Goal: Information Seeking & Learning: Learn about a topic

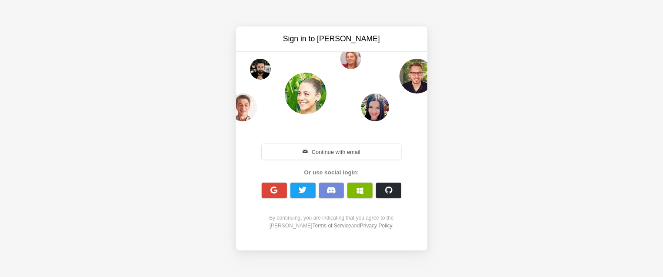
click at [180, 66] on div "Sign in to Nolt Continue with email Or use social login: By continuing, you are…" at bounding box center [331, 138] width 663 height 277
click at [128, 50] on div "Sign in to Nolt Continue with email Or use social login: By continuing, you are…" at bounding box center [331, 138] width 663 height 277
click at [358, 150] on button "Continue with email" at bounding box center [332, 152] width 140 height 16
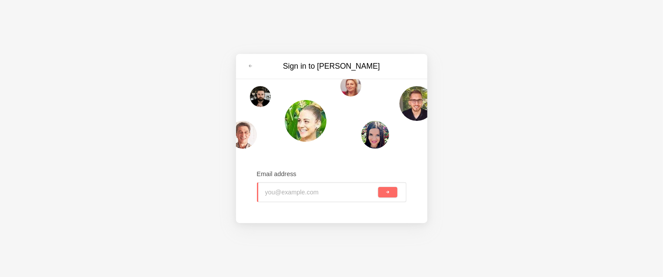
click at [293, 189] on input "email" at bounding box center [321, 192] width 112 height 19
type input "joel231@any.pink"
click at [385, 195] on button "submit" at bounding box center [387, 192] width 19 height 10
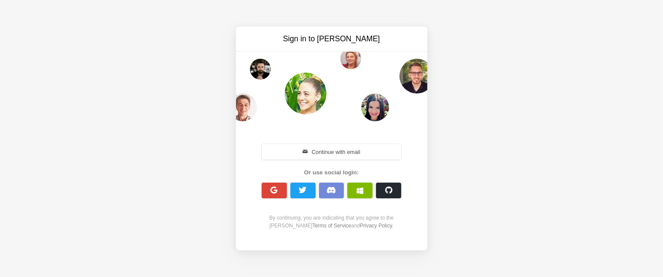
click at [173, 130] on div "Sign in to Nolt Continue with email Or use social login: By continuing, you are…" at bounding box center [331, 138] width 663 height 277
click at [326, 153] on button "Continue with email" at bounding box center [332, 152] width 140 height 16
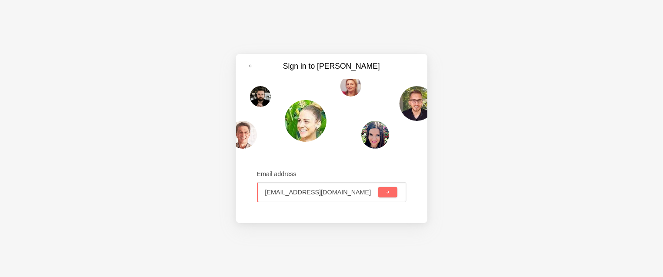
type input "tes231@fextemp.com"
click at [387, 193] on span "submit" at bounding box center [387, 192] width 5 height 5
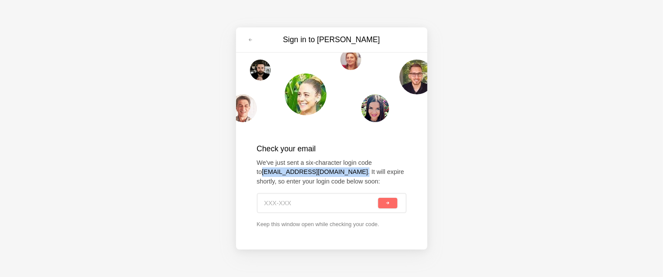
drag, startPoint x: 322, startPoint y: 172, endPoint x: 256, endPoint y: 171, distance: 66.1
click at [256, 171] on div "Check your email We've just sent a six-character login code to tes231@fextemp.c…" at bounding box center [331, 186] width 191 height 120
click at [284, 204] on input at bounding box center [320, 203] width 113 height 19
paste input "YNR-MQA"
type input "YNR-MQA"
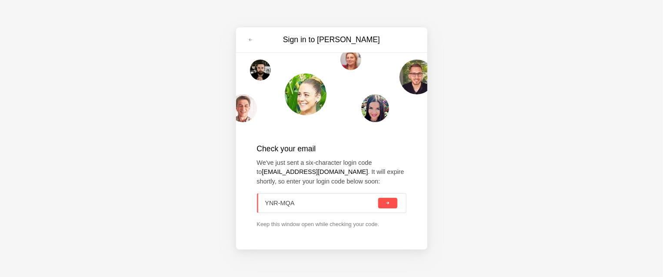
click at [386, 206] on button "submit" at bounding box center [387, 203] width 19 height 10
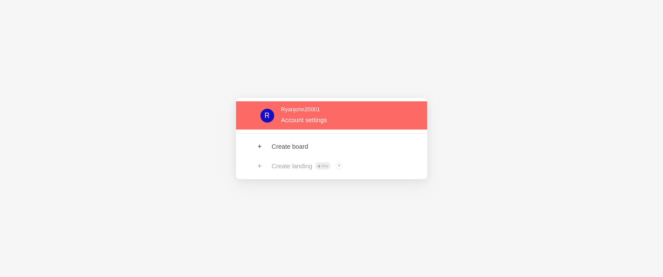
click at [319, 128] on link at bounding box center [331, 115] width 191 height 28
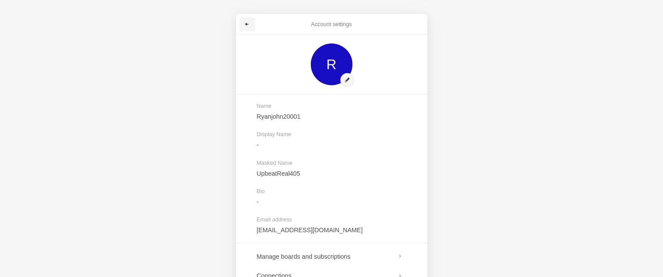
click at [248, 26] on span at bounding box center [247, 24] width 5 height 5
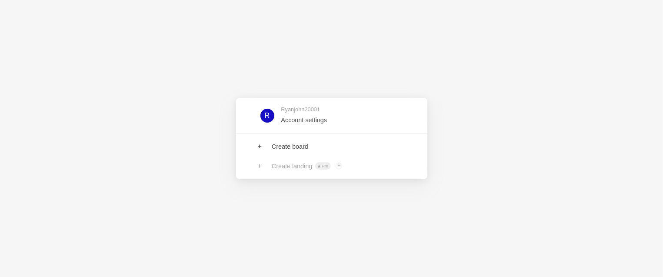
click at [351, 208] on div "R Ryanjohn20001 Account settings Create board Create landing Pro ? Board owners…" at bounding box center [331, 138] width 663 height 277
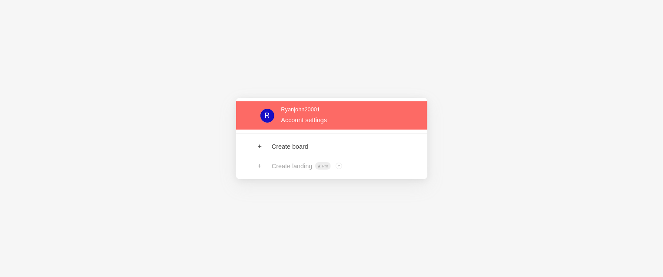
click at [335, 125] on link at bounding box center [331, 115] width 191 height 28
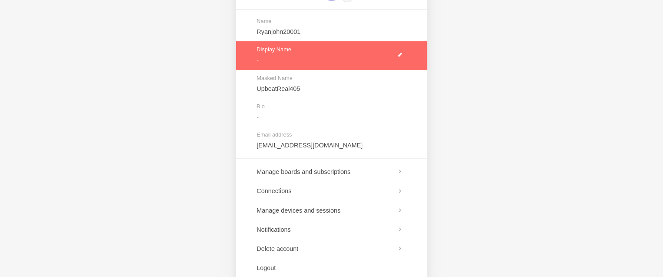
scroll to position [103, 0]
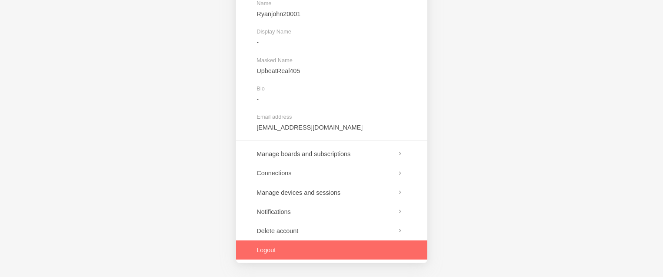
click at [295, 249] on link at bounding box center [331, 249] width 191 height 19
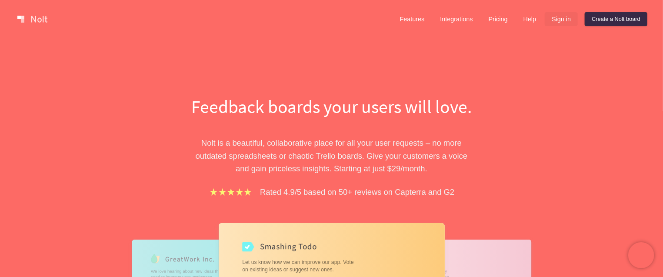
click at [555, 21] on link "Sign in" at bounding box center [561, 19] width 33 height 14
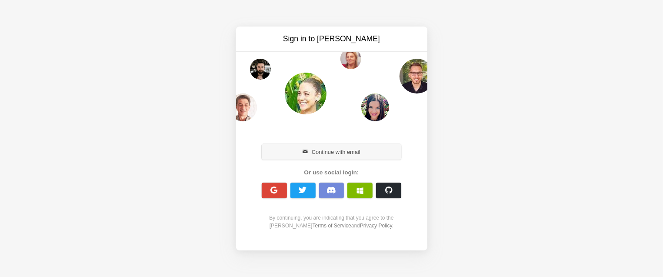
click at [342, 153] on button "Continue with email" at bounding box center [332, 152] width 140 height 16
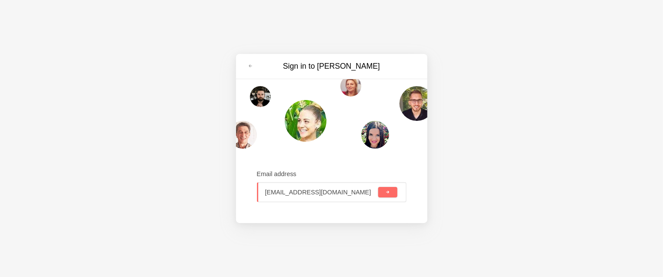
type input "[EMAIL_ADDRESS][DOMAIN_NAME]"
click at [378, 187] on button "submit" at bounding box center [387, 192] width 19 height 10
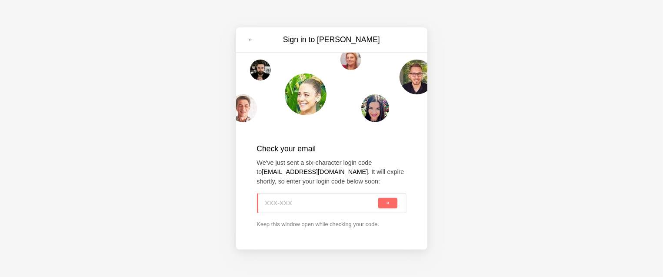
paste input "JP1-WB2"
type input "JP1-WB2"
click at [378, 198] on button "submit" at bounding box center [387, 203] width 19 height 10
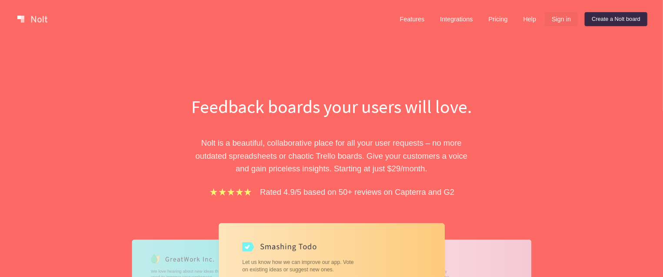
click at [553, 23] on link "Sign in" at bounding box center [561, 19] width 33 height 14
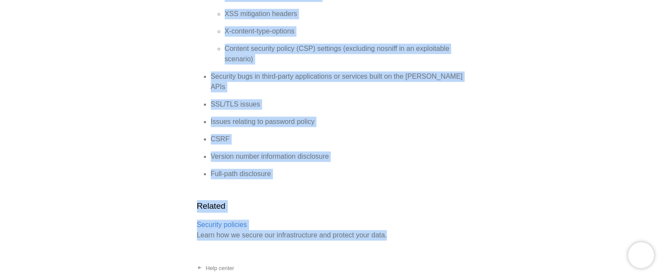
scroll to position [1088, 0]
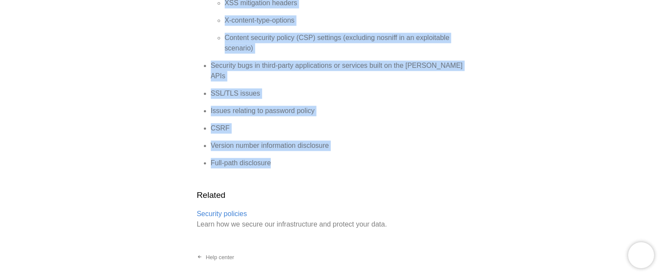
drag, startPoint x: 197, startPoint y: 81, endPoint x: 287, endPoint y: 146, distance: 111.6
copy div "Exclusions The following issues are likely to be out of scope for our bug bount…"
